Goal: Task Accomplishment & Management: Use online tool/utility

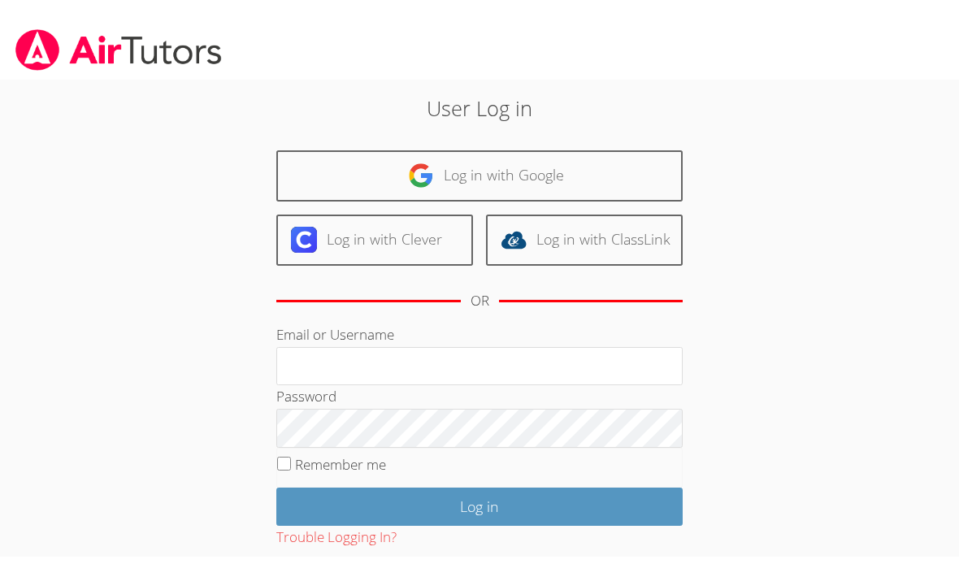
scroll to position [54, 0]
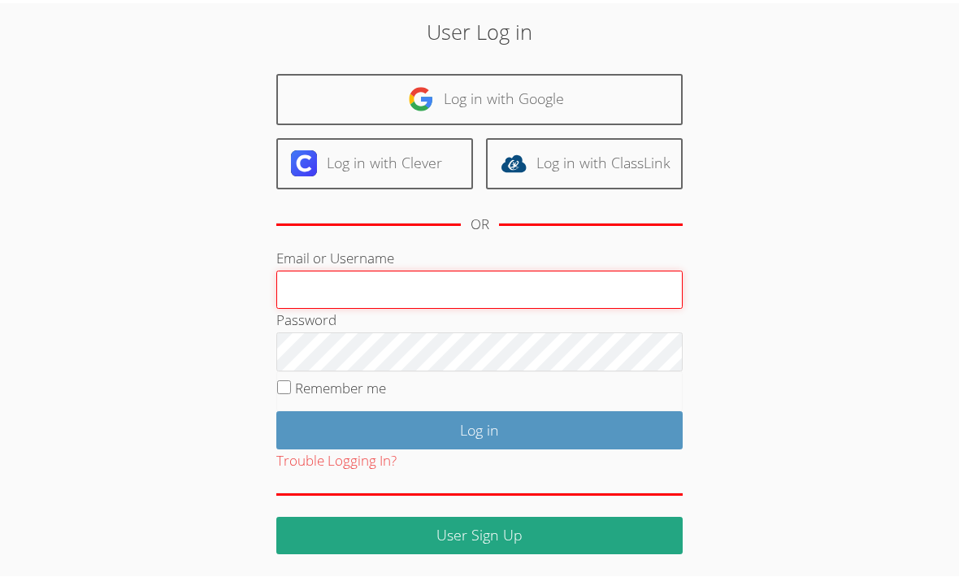
click at [321, 286] on input "Email or Username" at bounding box center [479, 290] width 406 height 39
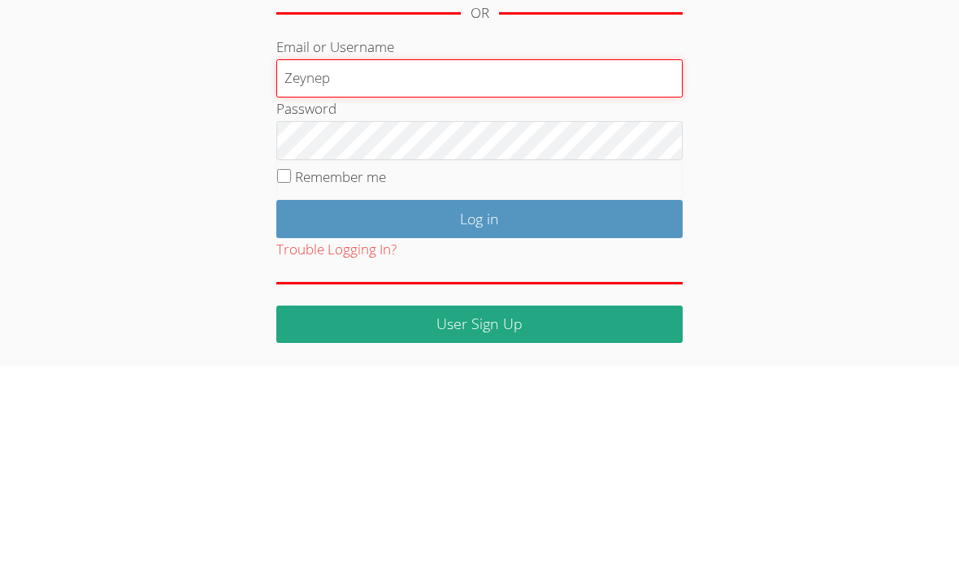
type input "Zeynep"
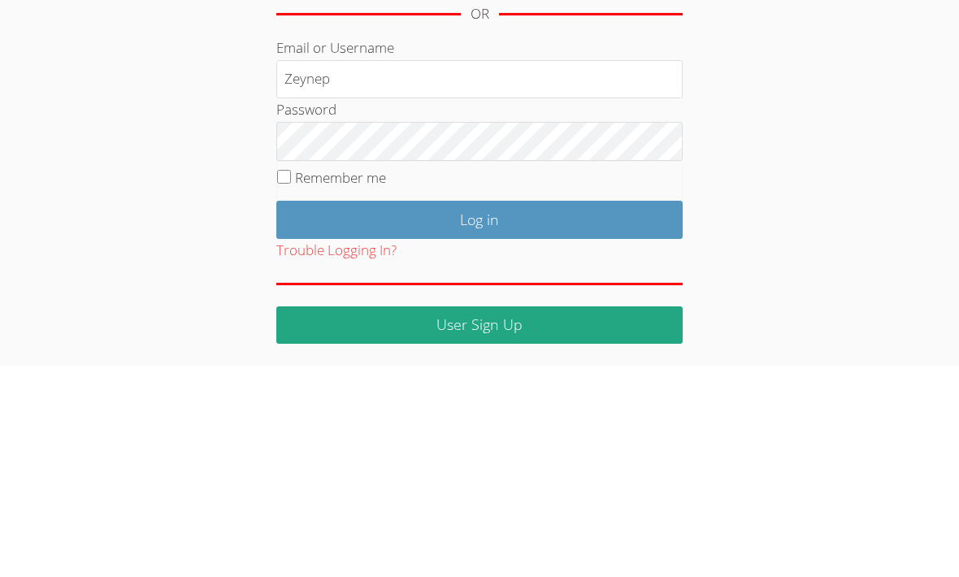
click at [483, 412] on input "Log in" at bounding box center [479, 431] width 406 height 38
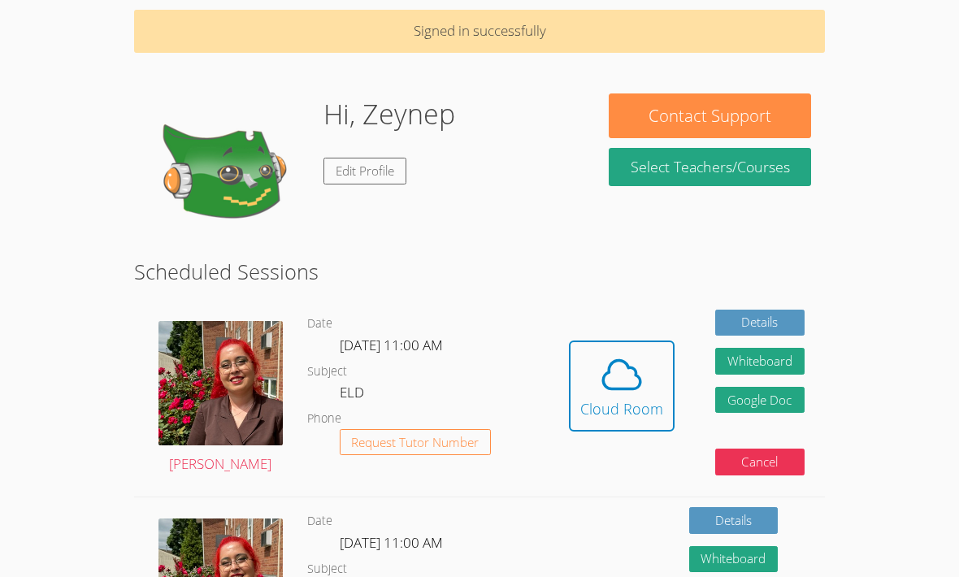
scroll to position [63, 0]
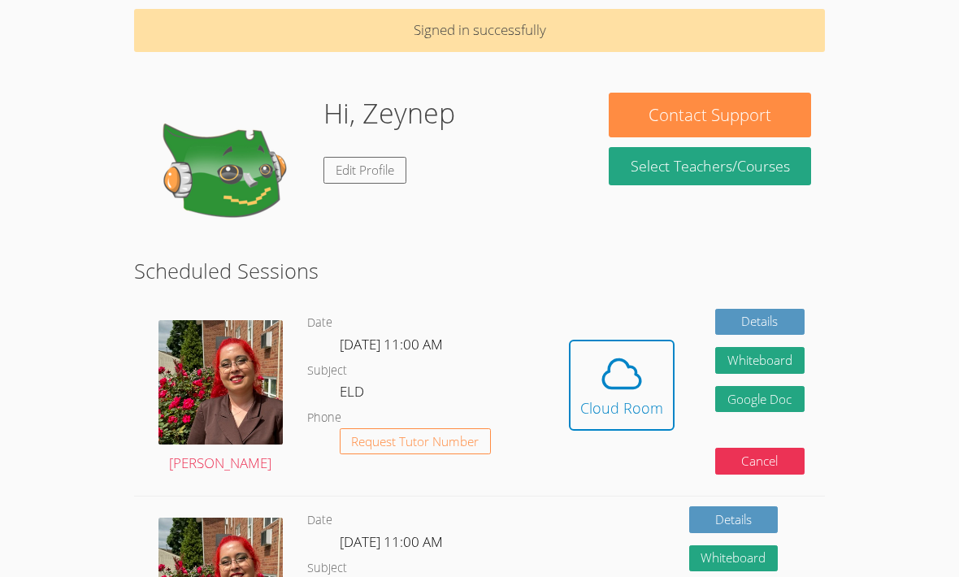
click at [620, 378] on icon at bounding box center [622, 375] width 46 height 46
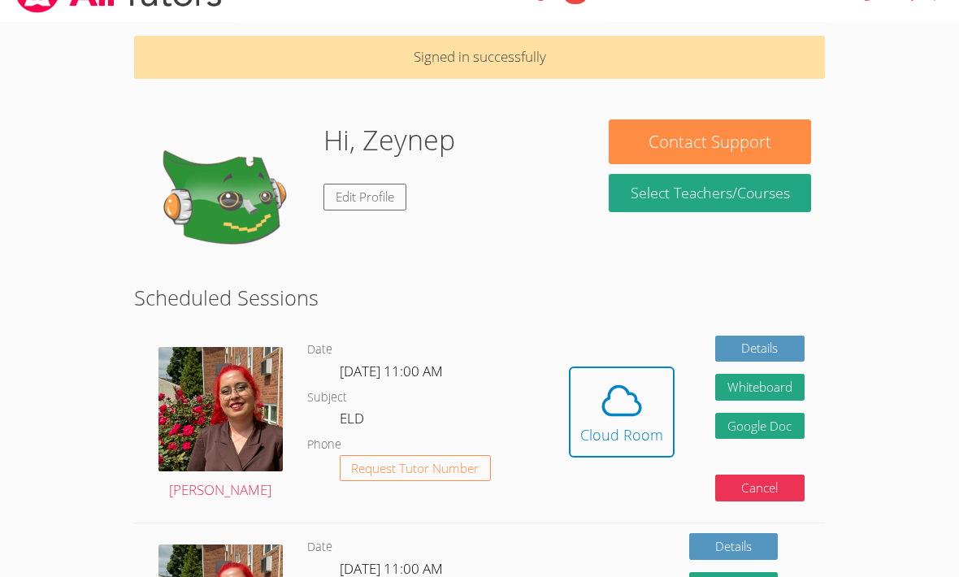
scroll to position [37, 0]
click at [630, 413] on icon at bounding box center [621, 401] width 37 height 28
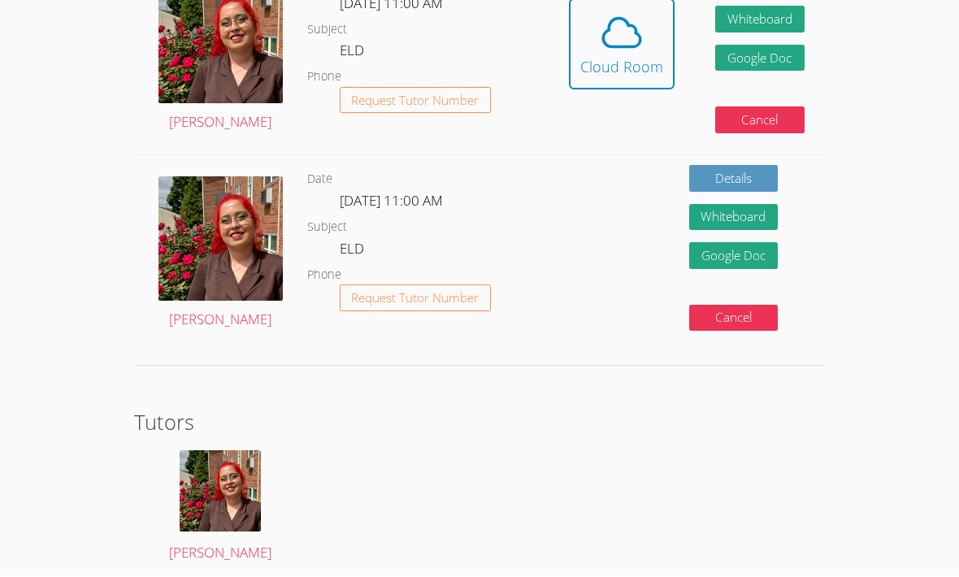
scroll to position [403, 0]
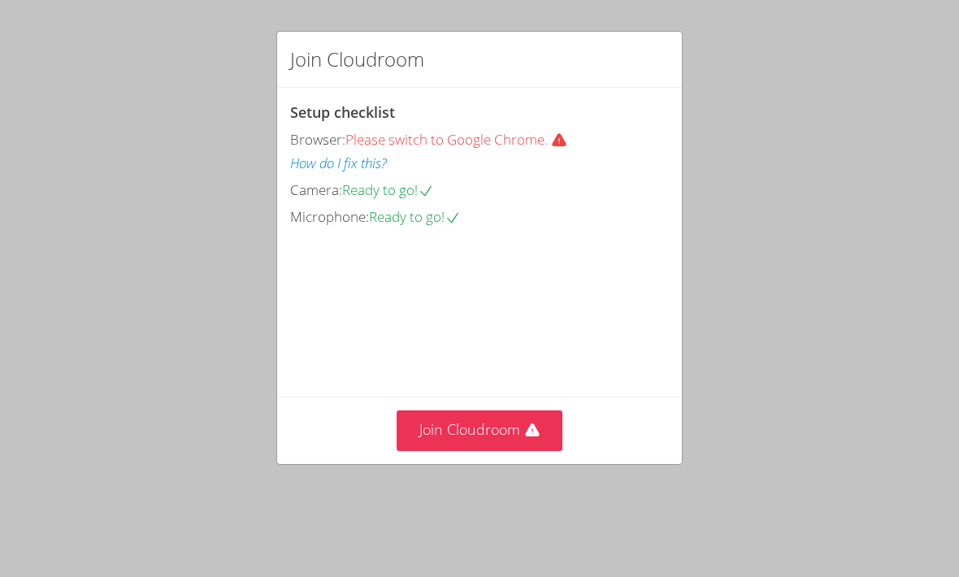
click at [470, 450] on button "Join Cloudroom" at bounding box center [480, 430] width 167 height 40
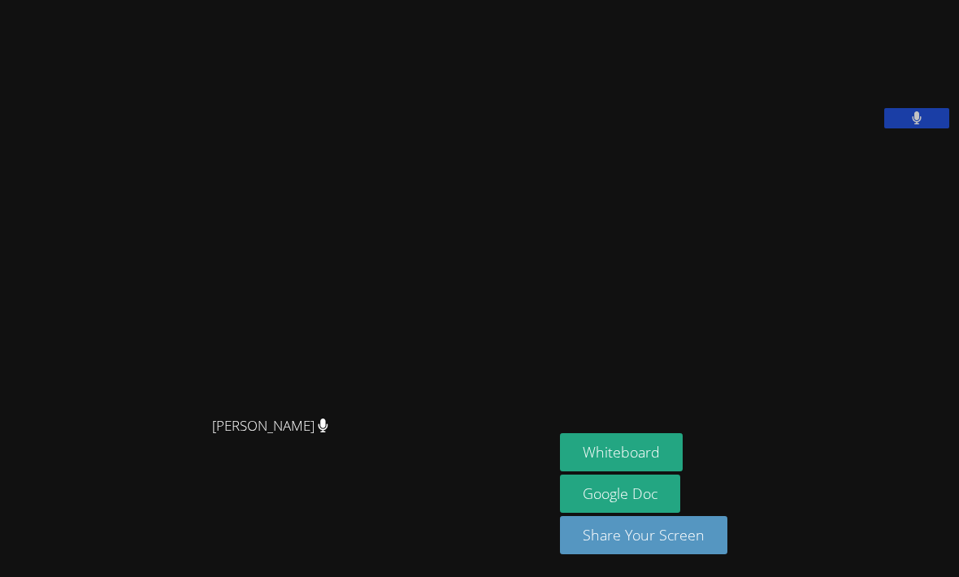
click at [561, 471] on button "Whiteboard" at bounding box center [621, 452] width 123 height 38
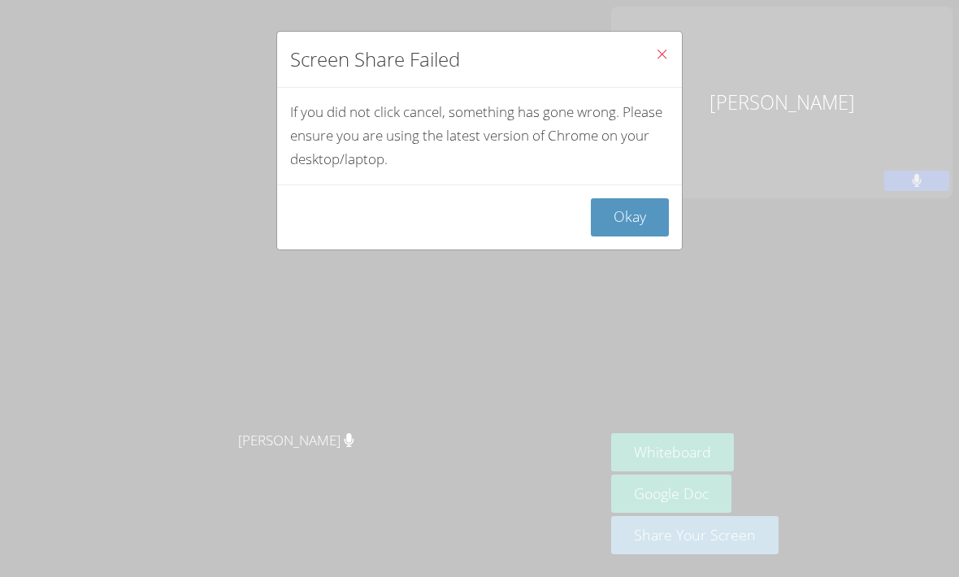
click at [669, 49] on button "Close" at bounding box center [662, 57] width 40 height 50
click at [653, 210] on button "Okay" at bounding box center [630, 217] width 78 height 38
click at [632, 202] on button "Okay" at bounding box center [630, 217] width 78 height 38
click at [644, 211] on button "Okay" at bounding box center [630, 217] width 78 height 38
click at [661, 45] on button "Close" at bounding box center [662, 57] width 40 height 50
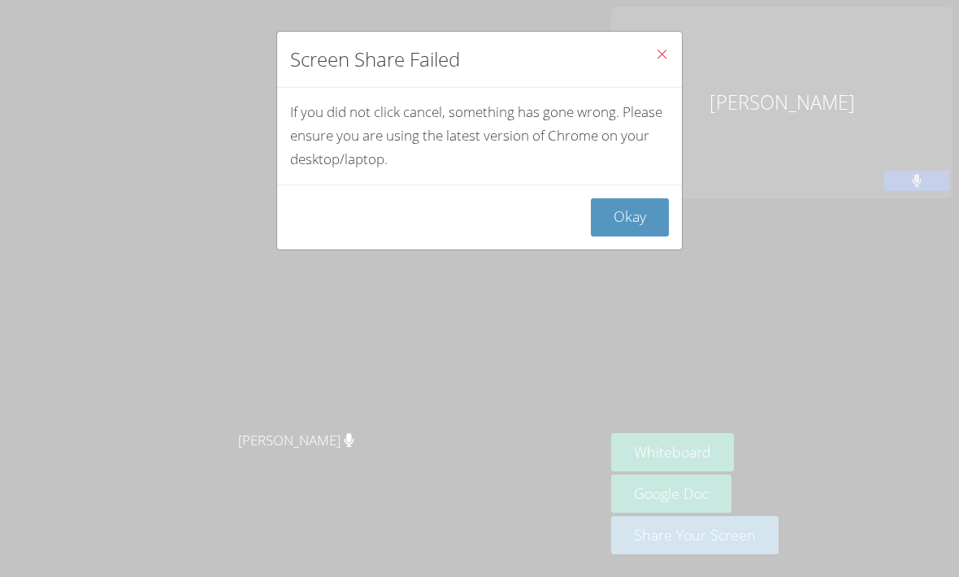
click at [668, 53] on icon "Close" at bounding box center [662, 54] width 14 height 14
click at [639, 214] on button "Okay" at bounding box center [630, 217] width 78 height 38
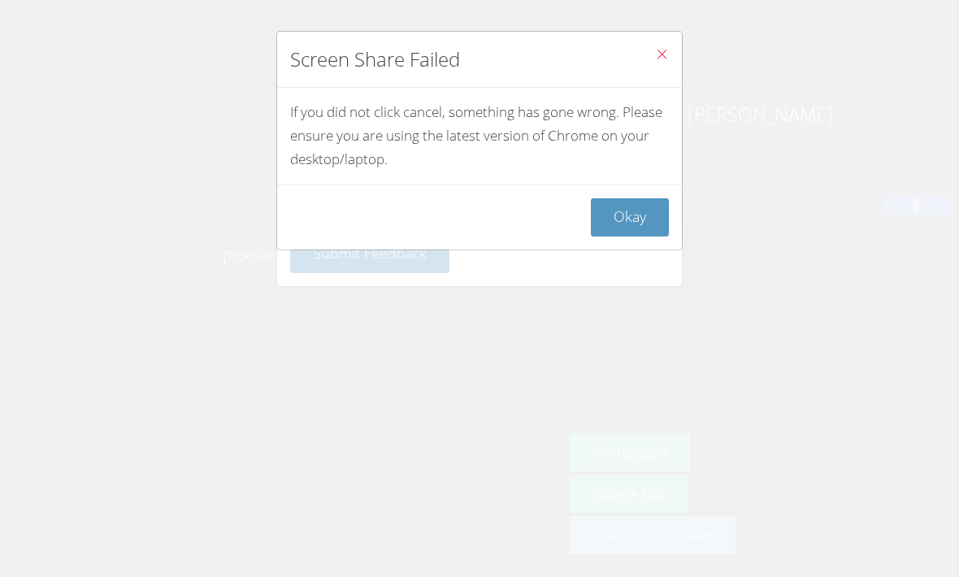
click at [662, 47] on span "Close" at bounding box center [662, 55] width 14 height 19
click at [637, 214] on button "Okay" at bounding box center [630, 217] width 78 height 38
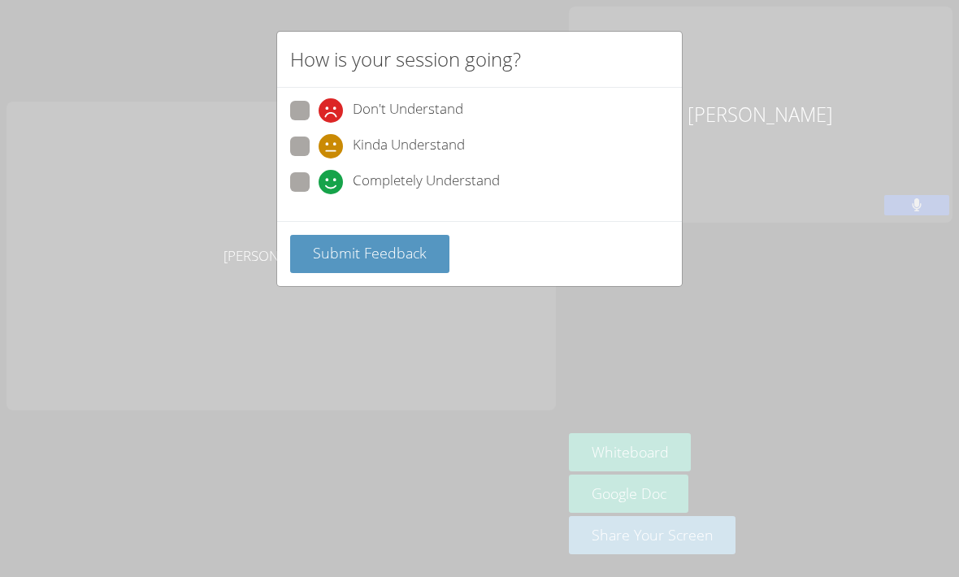
click at [190, 267] on div "How is your session going? Don't Understand Kinda Understand Completely Underst…" at bounding box center [479, 288] width 959 height 577
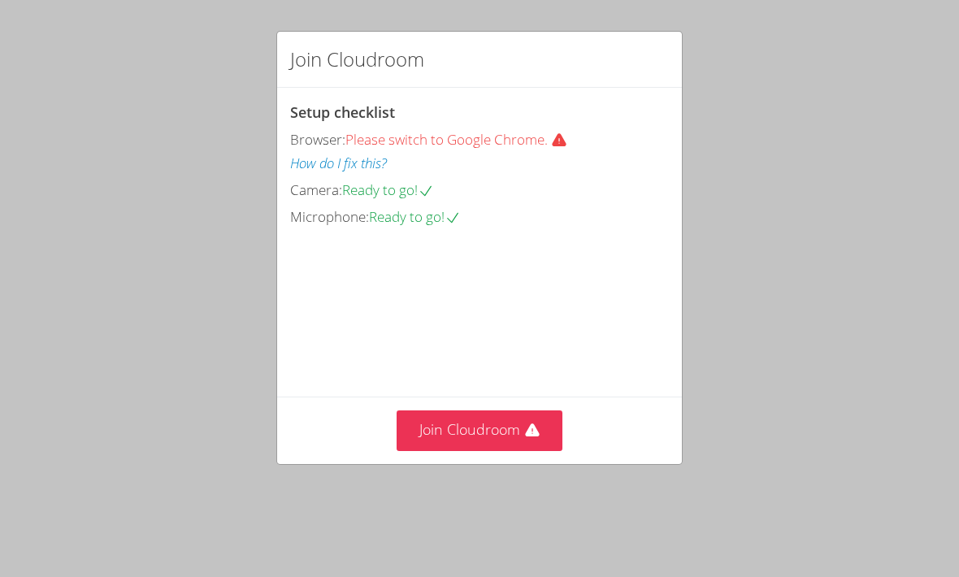
click at [483, 363] on video at bounding box center [412, 302] width 244 height 122
click at [494, 450] on button "Join Cloudroom" at bounding box center [480, 430] width 167 height 40
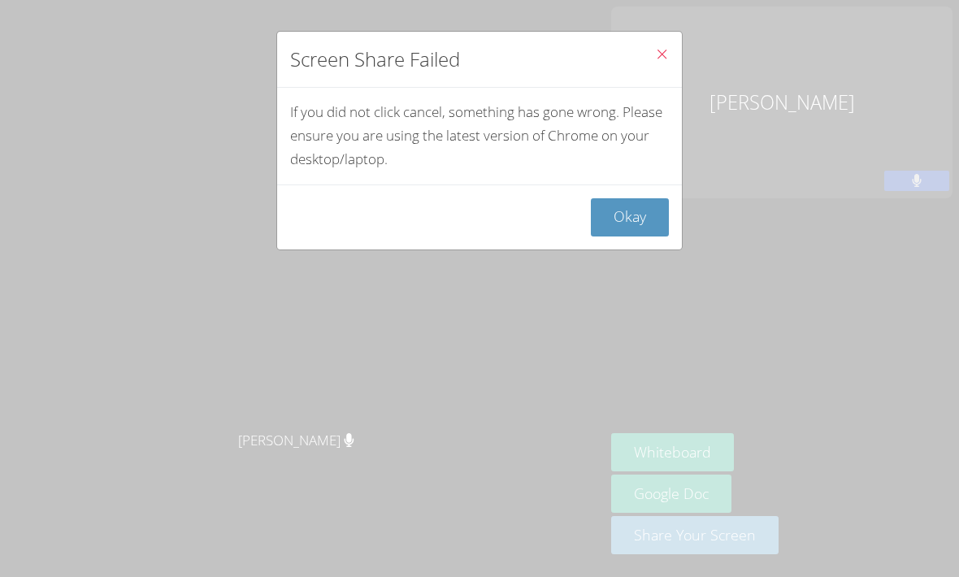
click at [633, 220] on button "Okay" at bounding box center [630, 217] width 78 height 38
